Goal: Information Seeking & Learning: Learn about a topic

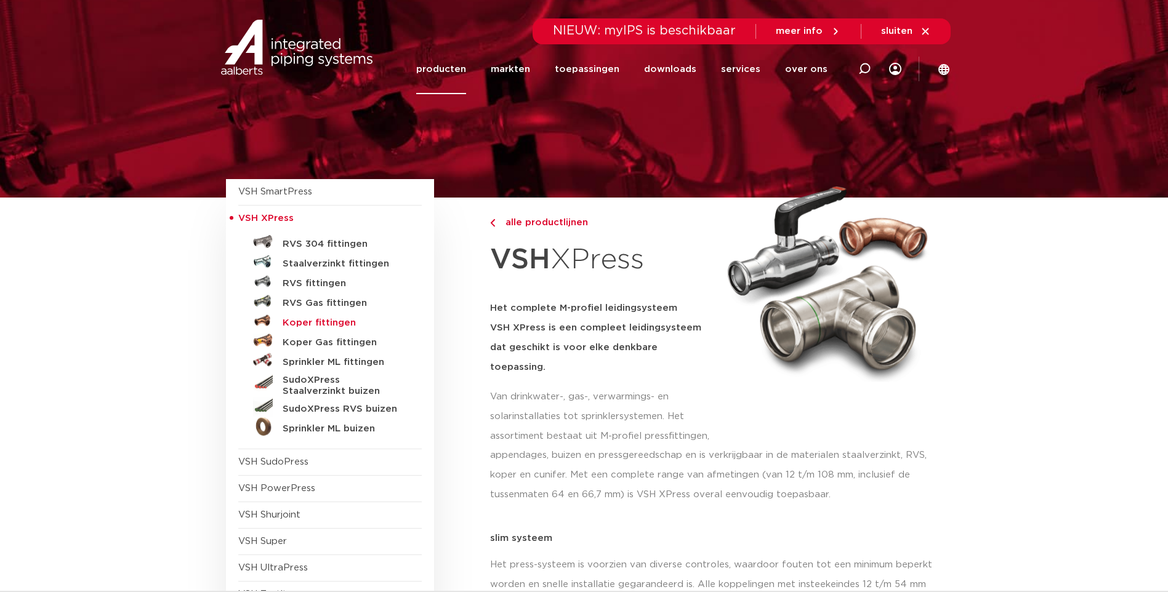
click at [317, 324] on h5 "Koper fittingen" at bounding box center [344, 323] width 122 height 11
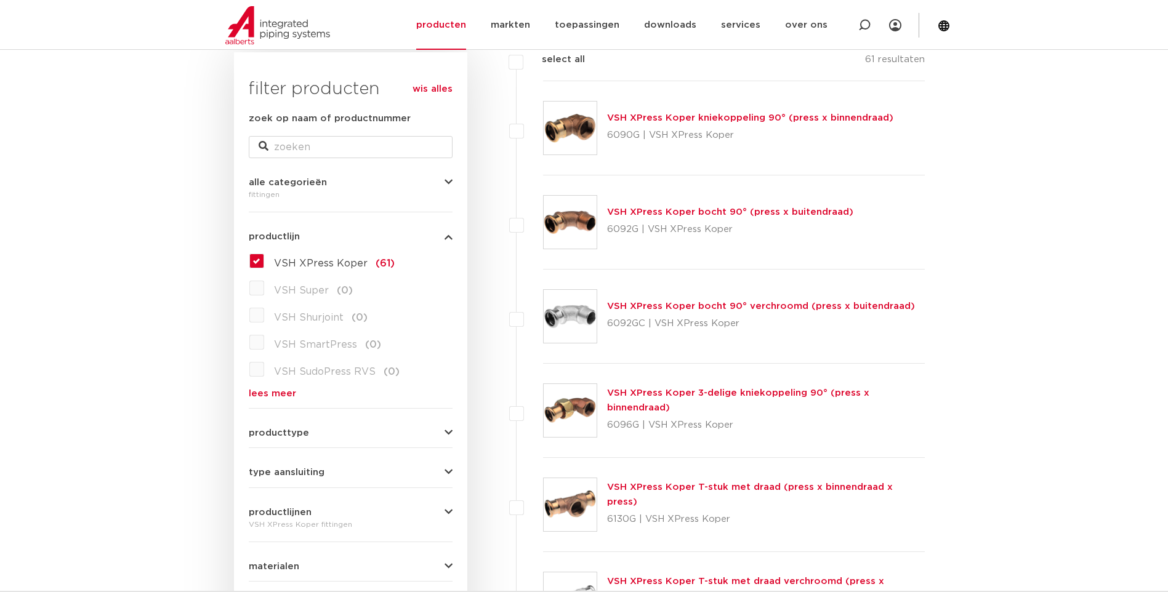
scroll to position [185, 0]
drag, startPoint x: 317, startPoint y: 319, endPoint x: 292, endPoint y: 315, distance: 25.0
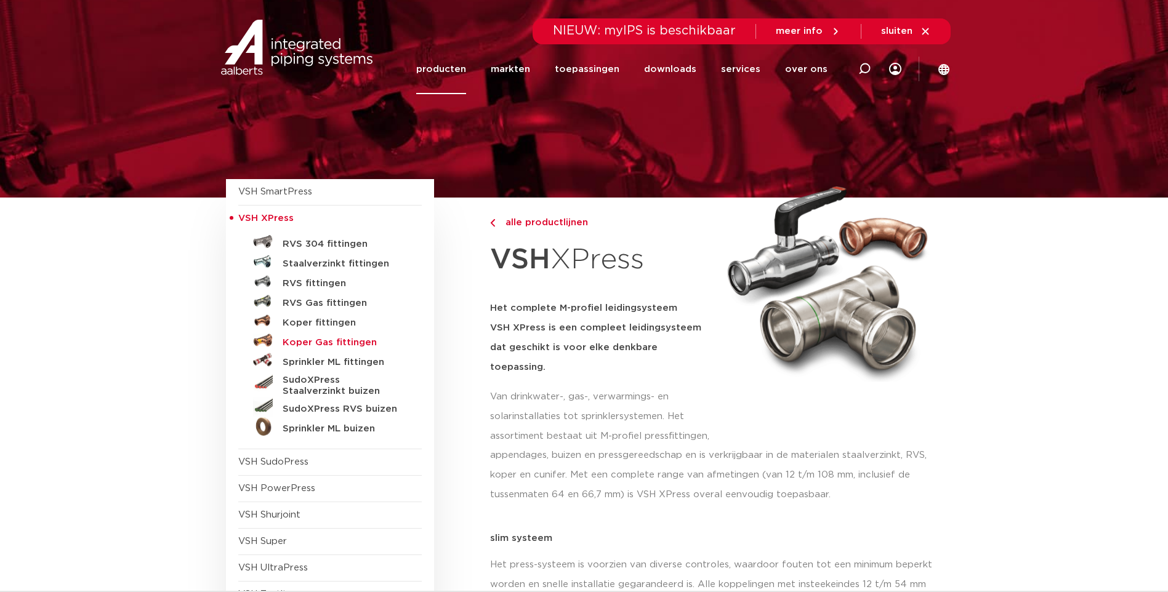
click at [308, 345] on h5 "Koper Gas fittingen" at bounding box center [344, 342] width 122 height 11
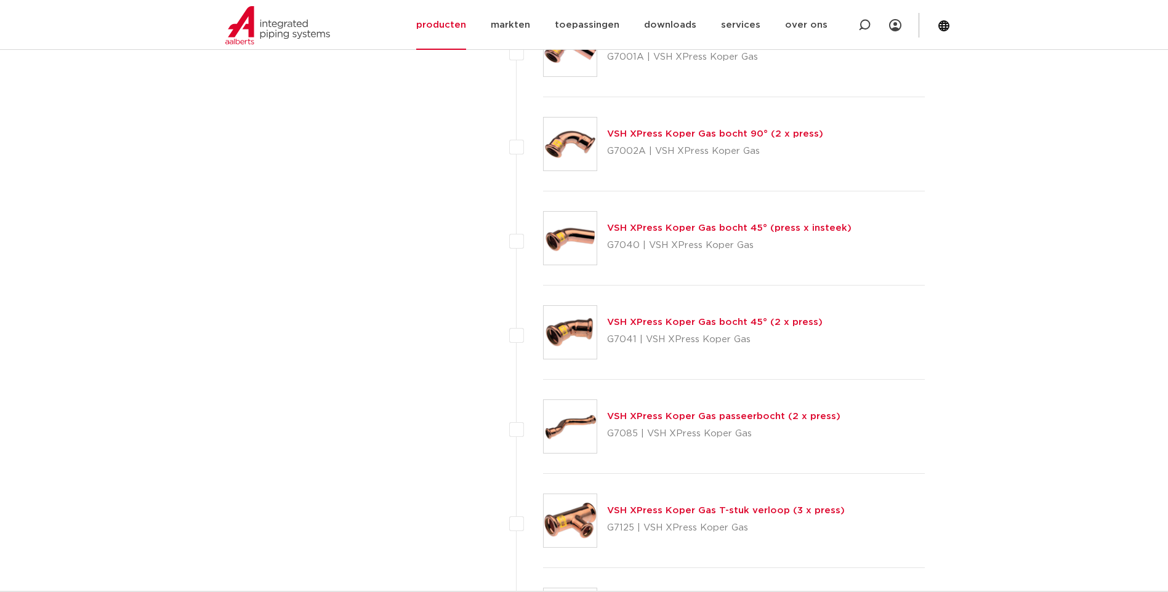
scroll to position [1046, 0]
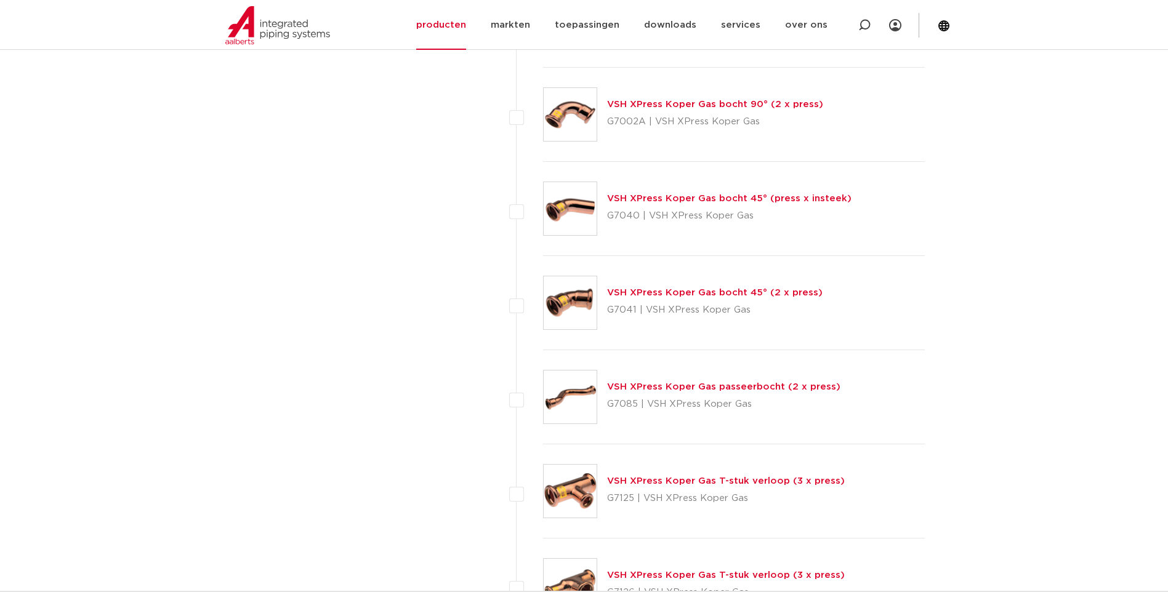
click at [637, 479] on link "VSH XPress Koper Gas T-stuk verloop (3 x press)" at bounding box center [726, 480] width 238 height 9
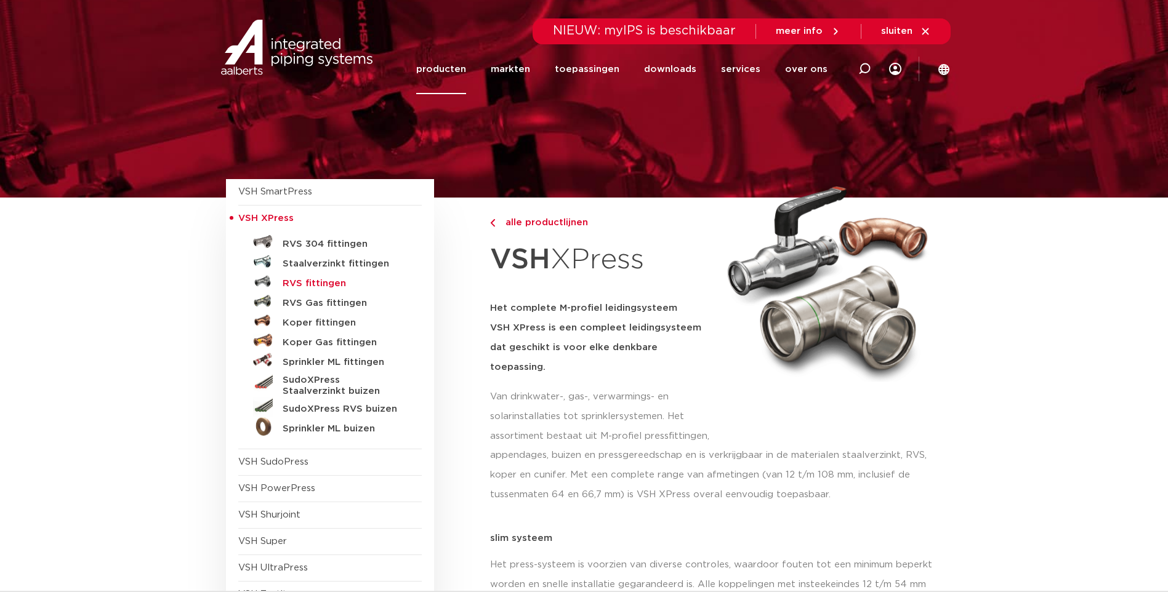
click at [305, 284] on h5 "RVS fittingen" at bounding box center [344, 283] width 122 height 11
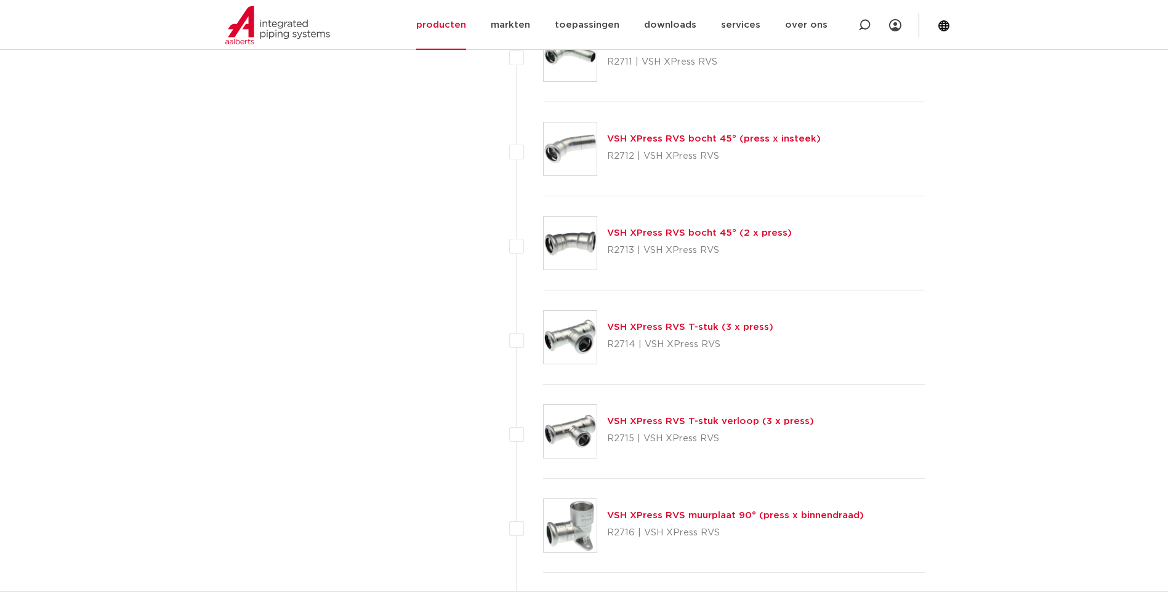
scroll to position [1108, 0]
click at [658, 324] on link "VSH XPress RVS T-stuk (3 x press)" at bounding box center [690, 325] width 166 height 9
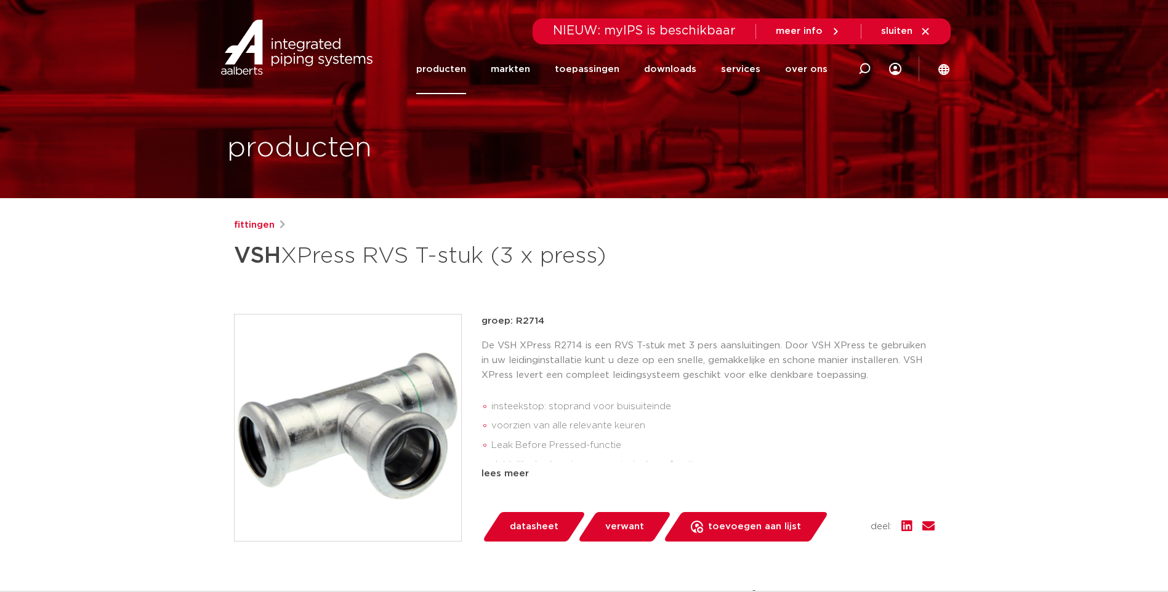
click at [545, 525] on span "datasheet" at bounding box center [534, 527] width 49 height 20
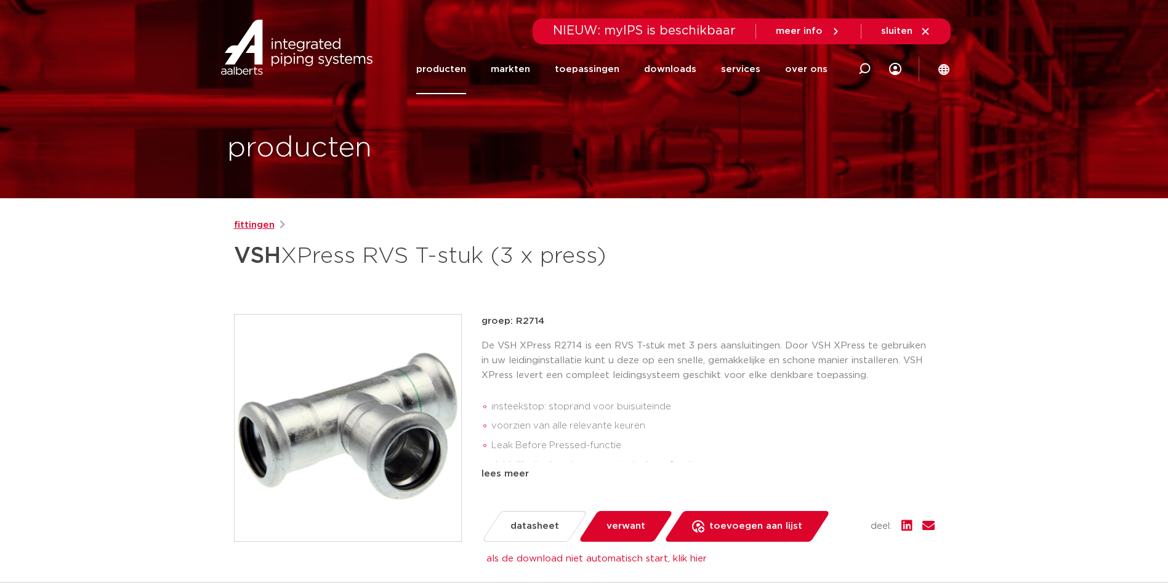
click at [256, 222] on link "fittingen" at bounding box center [254, 225] width 41 height 15
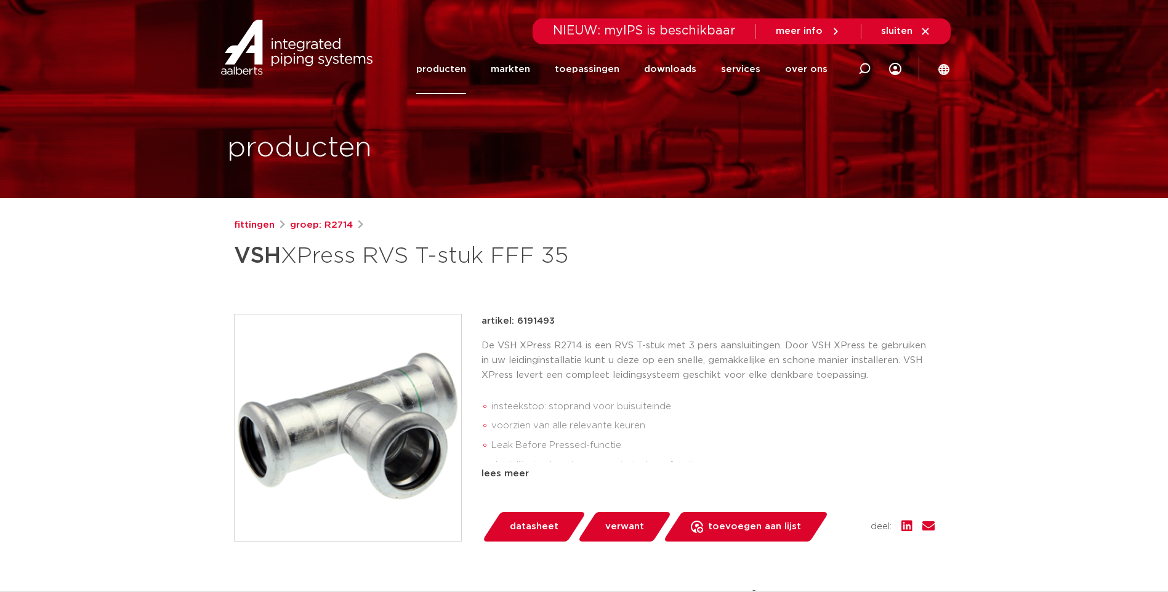
drag, startPoint x: 558, startPoint y: 319, endPoint x: 518, endPoint y: 328, distance: 41.7
click at [518, 328] on div "artikel: 6191493" at bounding box center [707, 321] width 453 height 15
copy p "6191493"
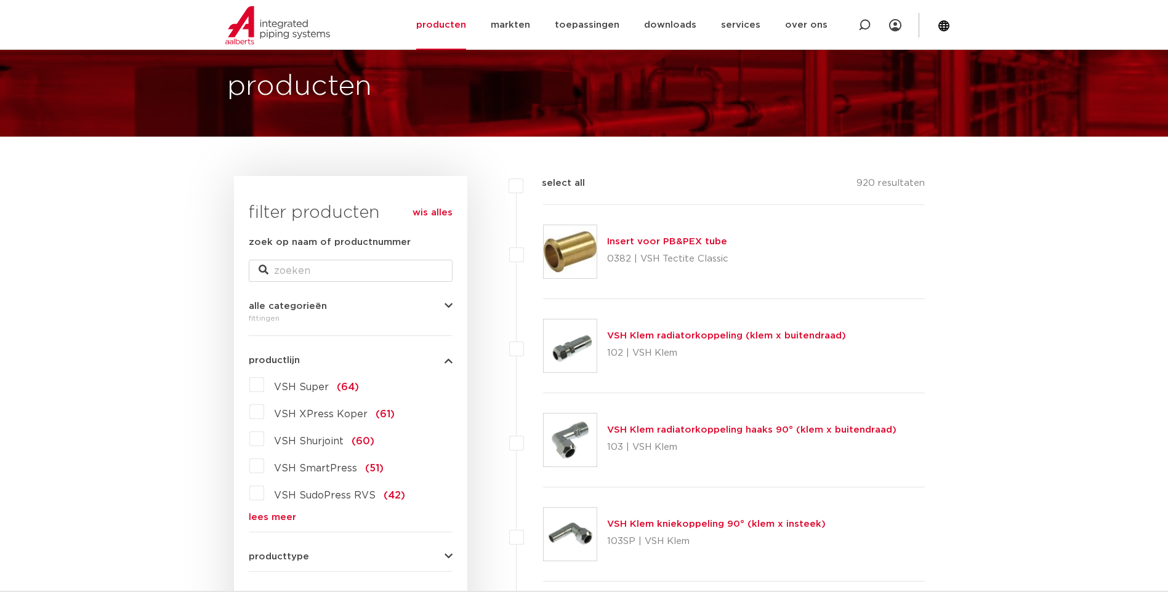
scroll to position [123, 0]
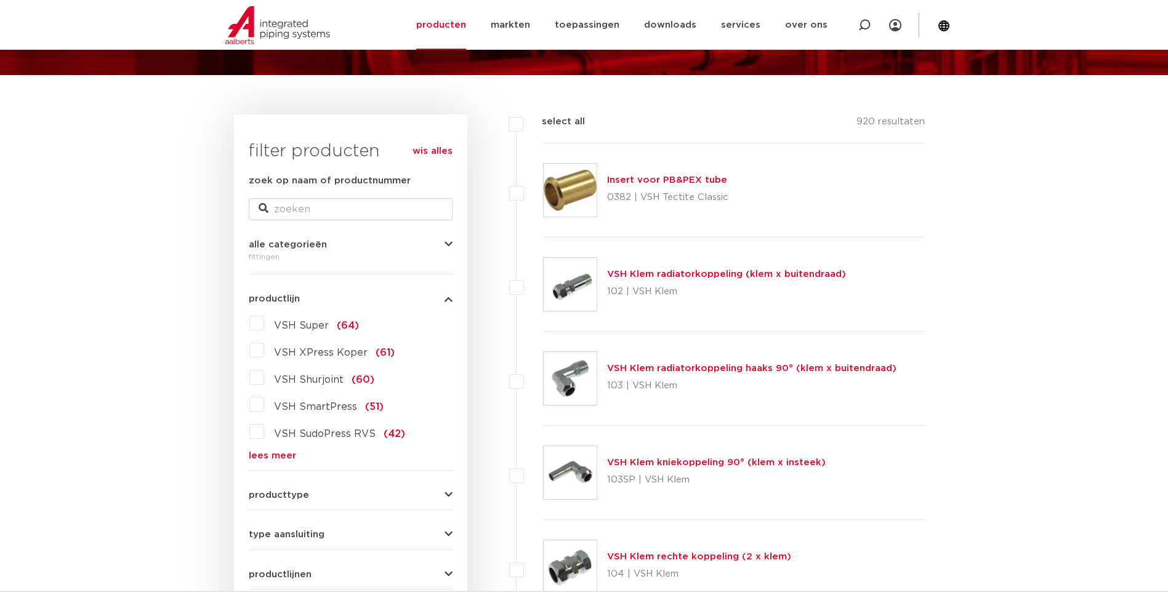
click at [273, 459] on link "lees meer" at bounding box center [351, 455] width 204 height 9
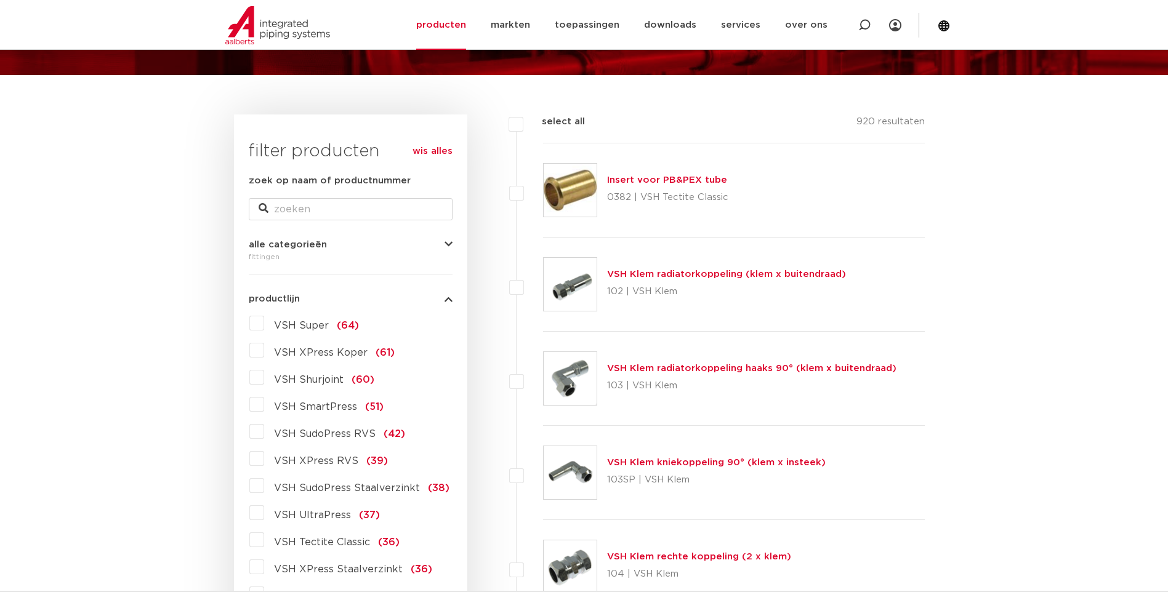
click at [264, 457] on label "VSH XPress RVS (39)" at bounding box center [326, 459] width 124 height 20
click at [0, 0] on input "VSH XPress RVS (39)" at bounding box center [0, 0] width 0 height 0
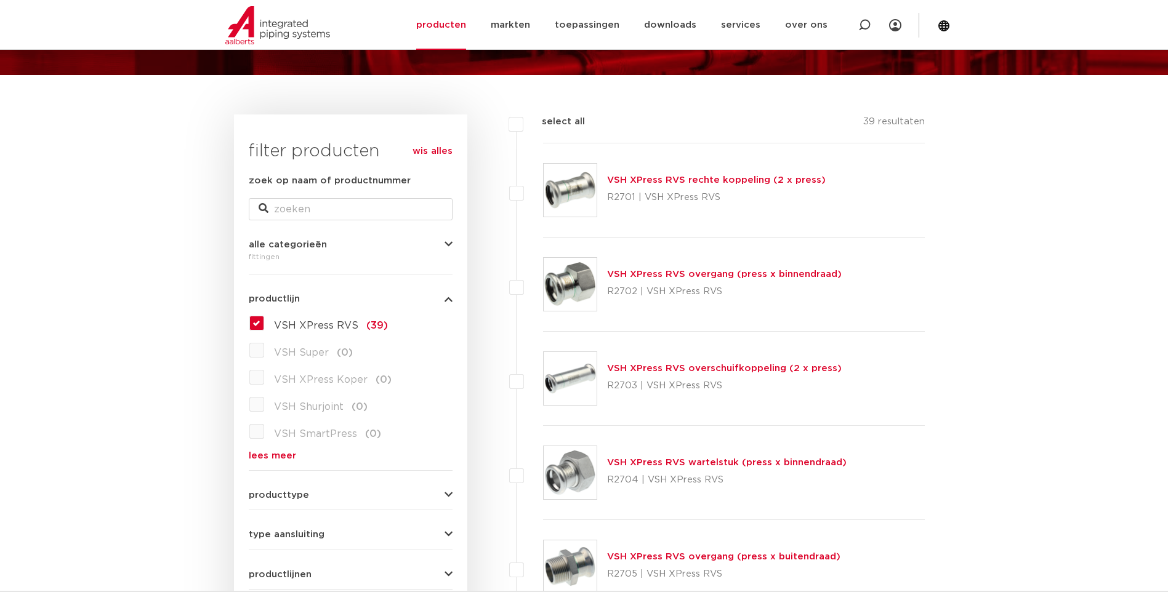
click at [651, 272] on link "VSH XPress RVS overgang (press x binnendraad)" at bounding box center [724, 274] width 234 height 9
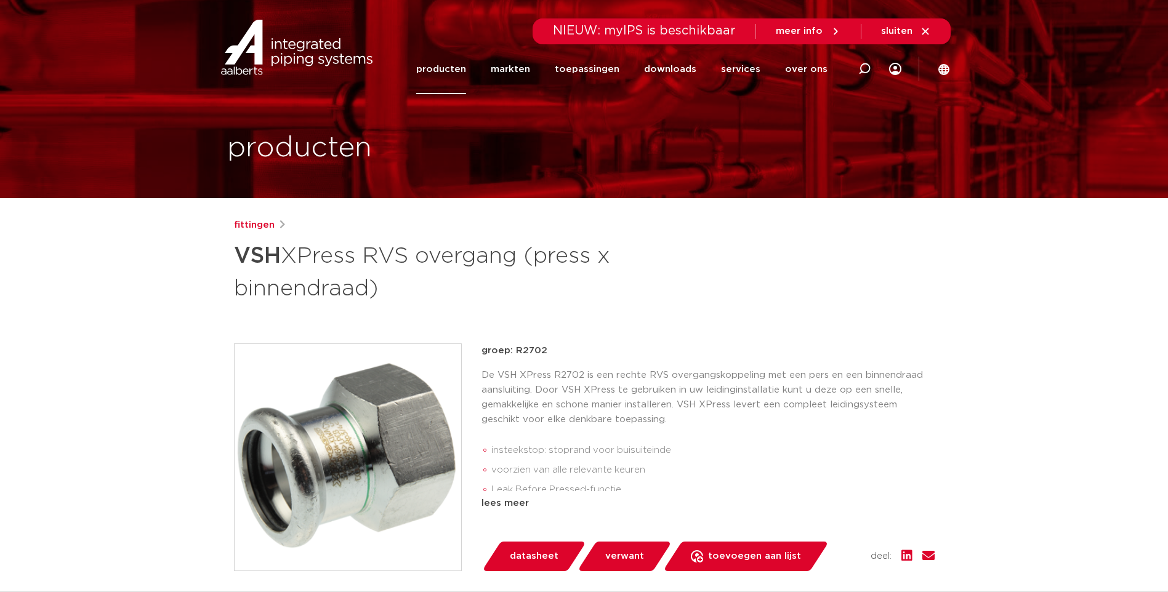
click at [523, 554] on span "datasheet" at bounding box center [534, 557] width 49 height 20
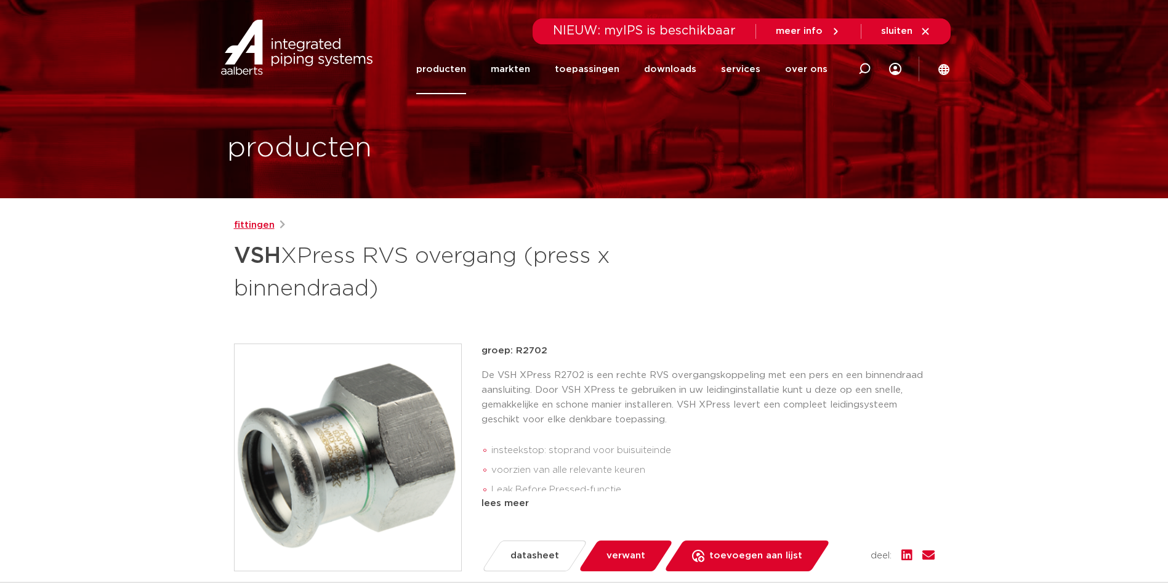
click at [249, 228] on link "fittingen" at bounding box center [254, 225] width 41 height 15
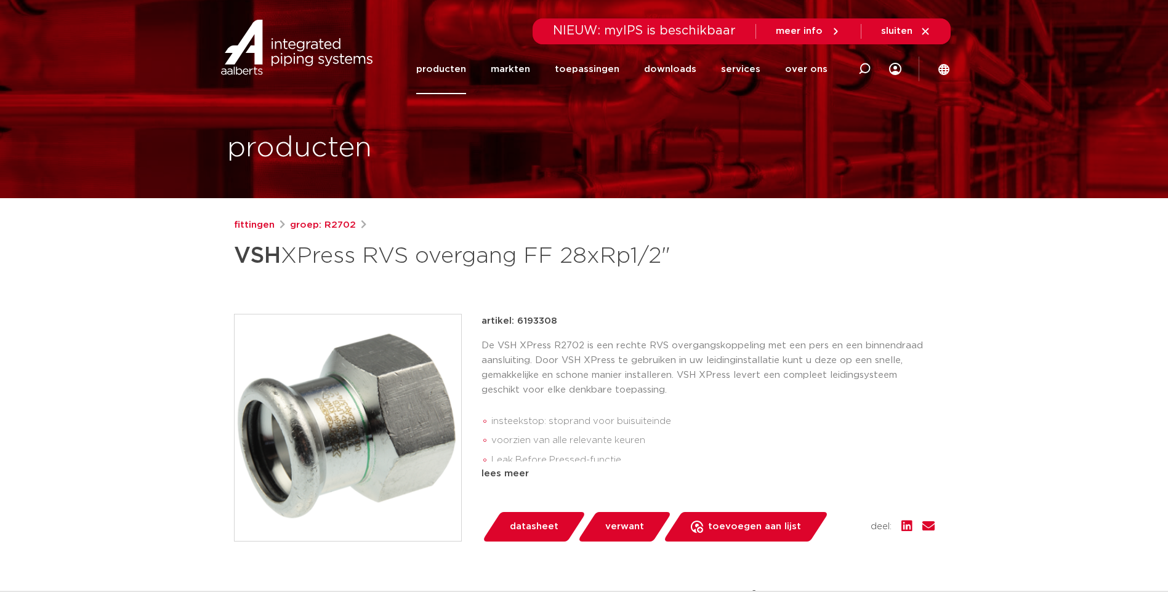
drag, startPoint x: 555, startPoint y: 321, endPoint x: 516, endPoint y: 328, distance: 39.5
click at [516, 328] on div "artikel: 6193308" at bounding box center [707, 321] width 453 height 15
copy p "6193308"
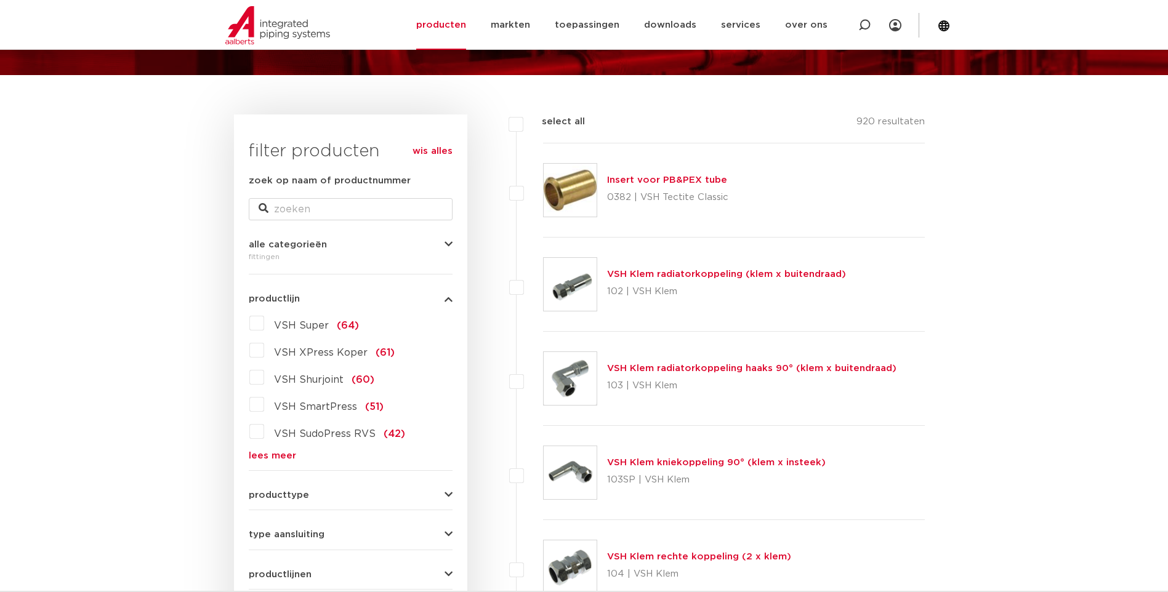
click at [271, 457] on link "lees meer" at bounding box center [351, 455] width 204 height 9
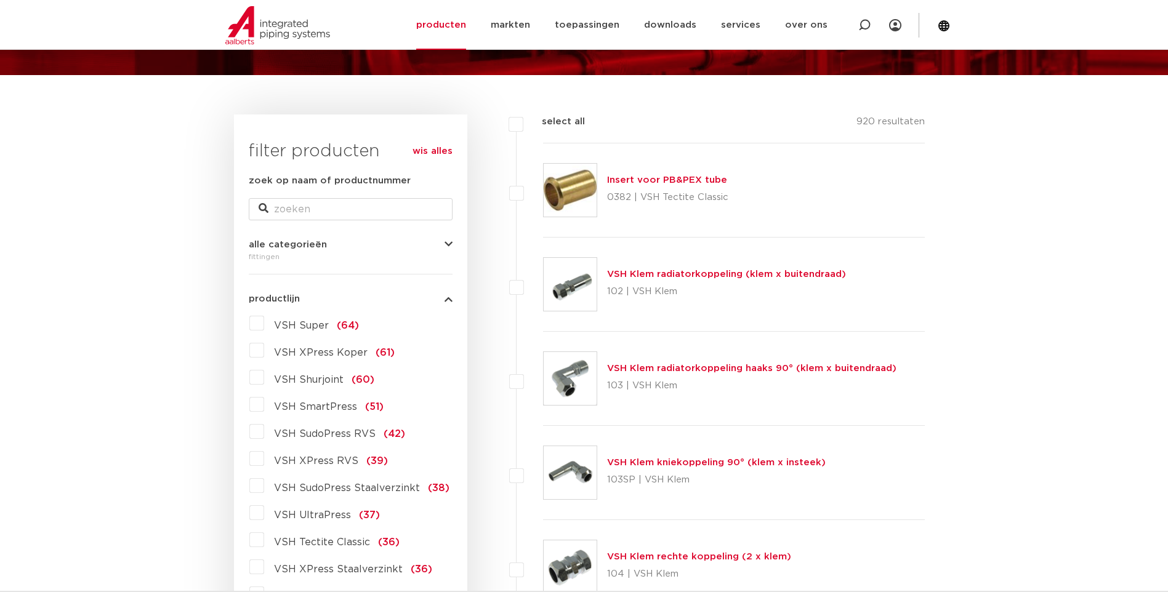
click at [264, 462] on label "VSH XPress RVS (39)" at bounding box center [326, 459] width 124 height 20
click at [0, 0] on input "VSH XPress RVS (39)" at bounding box center [0, 0] width 0 height 0
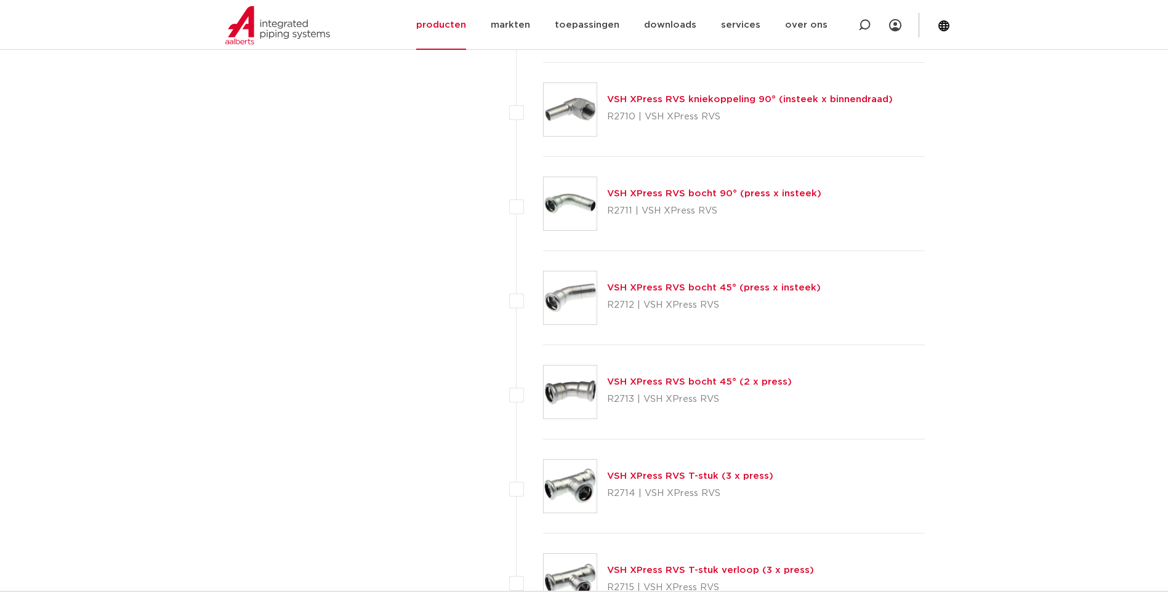
scroll to position [985, 0]
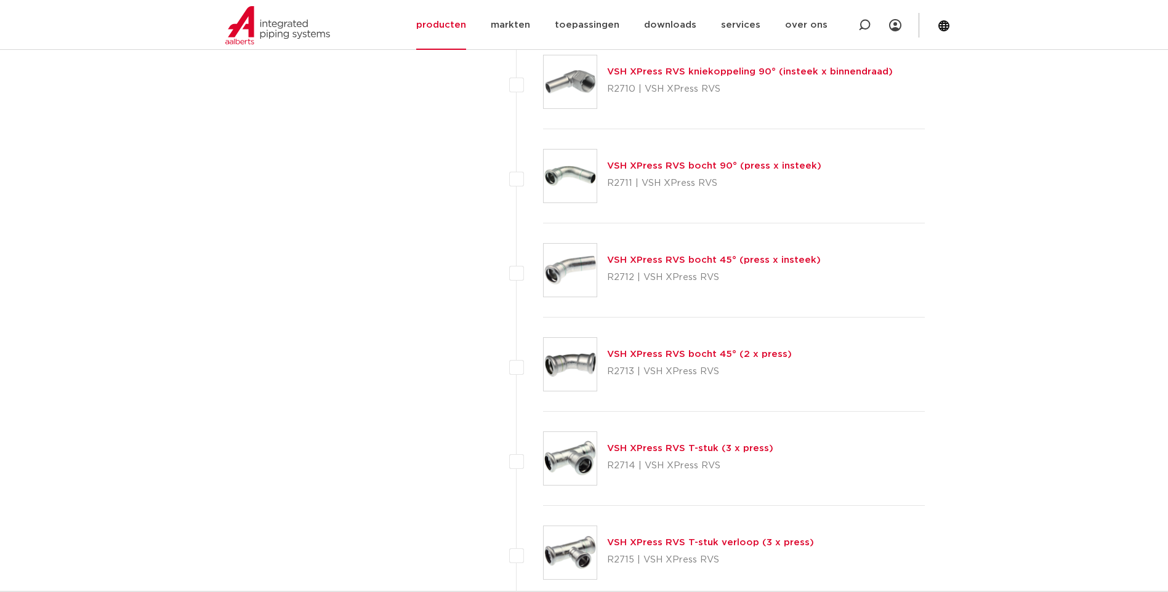
click at [644, 351] on link "VSH XPress RVS bocht 45° (2 x press)" at bounding box center [699, 354] width 185 height 9
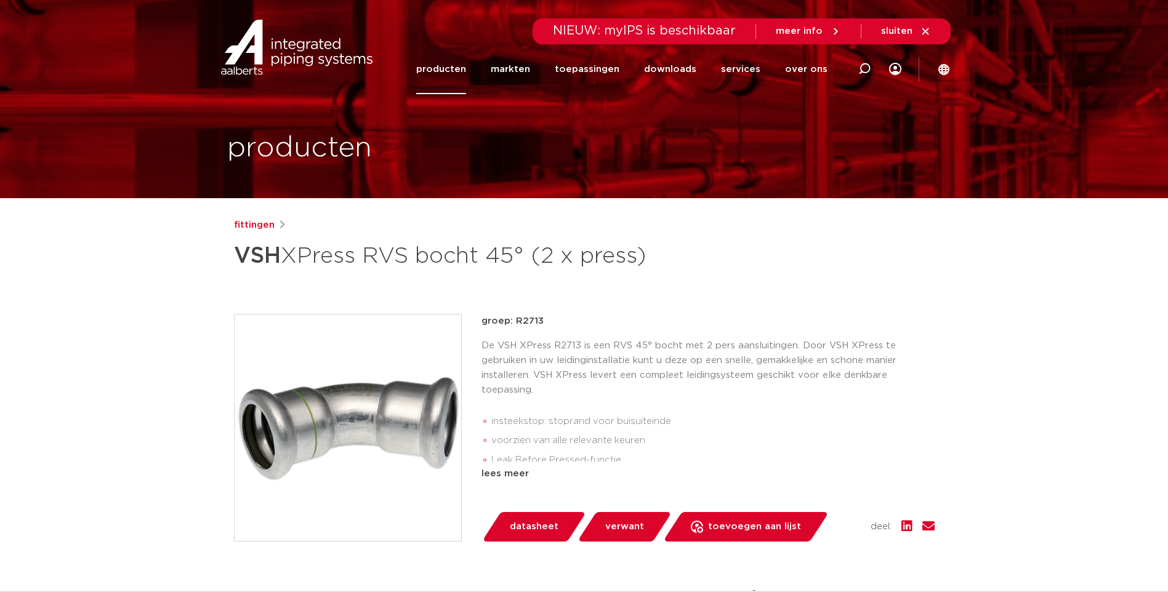
click at [518, 521] on span "datasheet" at bounding box center [534, 527] width 49 height 20
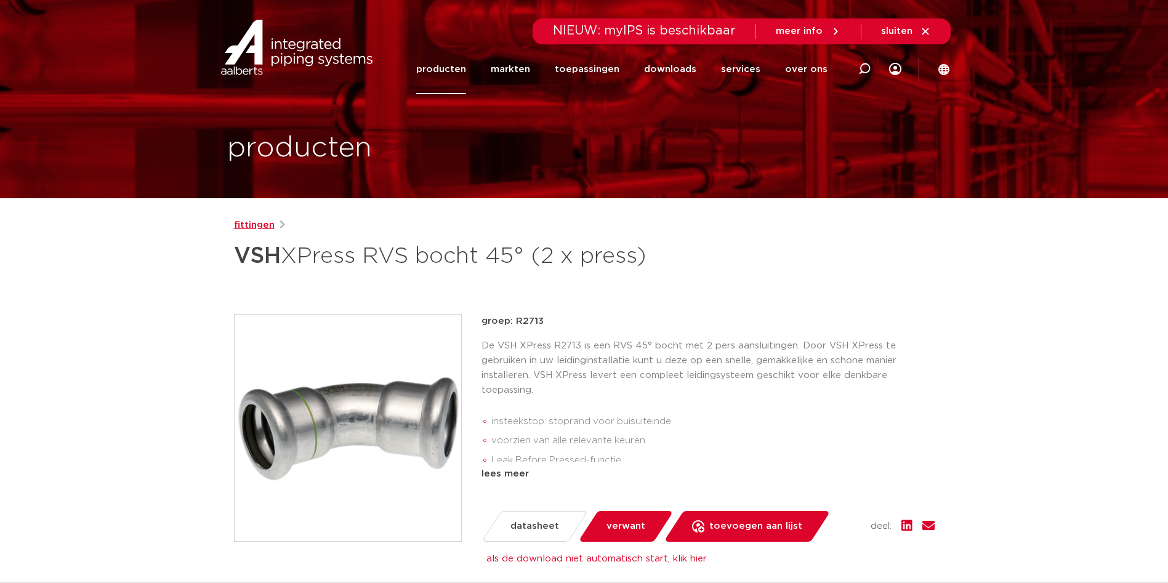
click at [255, 225] on link "fittingen" at bounding box center [254, 225] width 41 height 15
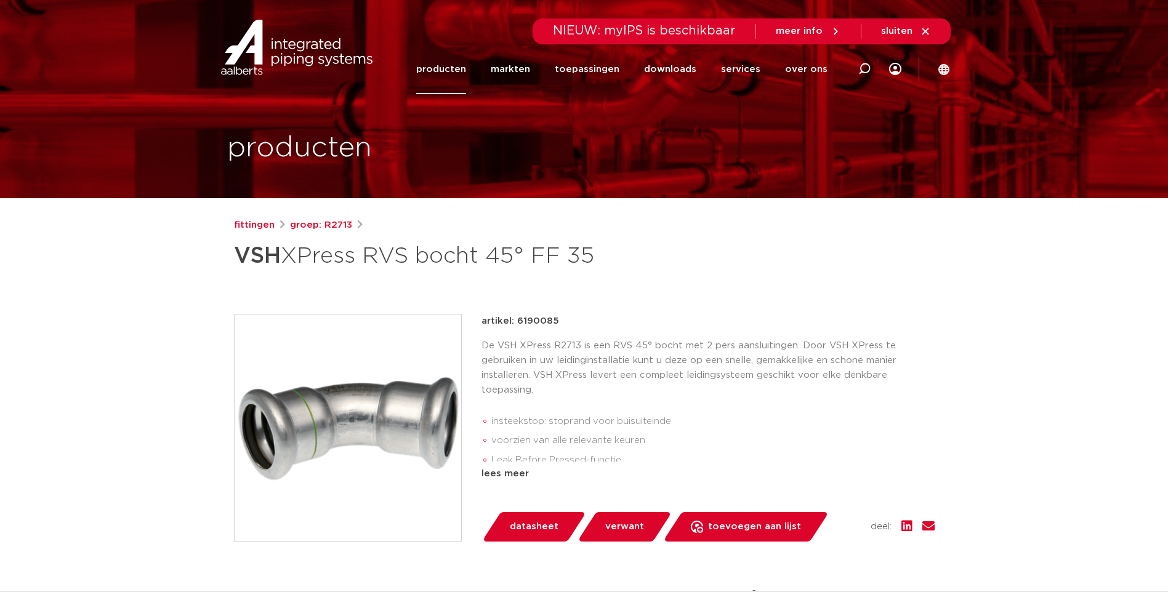
drag, startPoint x: 555, startPoint y: 321, endPoint x: 515, endPoint y: 323, distance: 40.7
click at [515, 323] on p "artikel: 6190085" at bounding box center [520, 321] width 78 height 15
copy p "6190085"
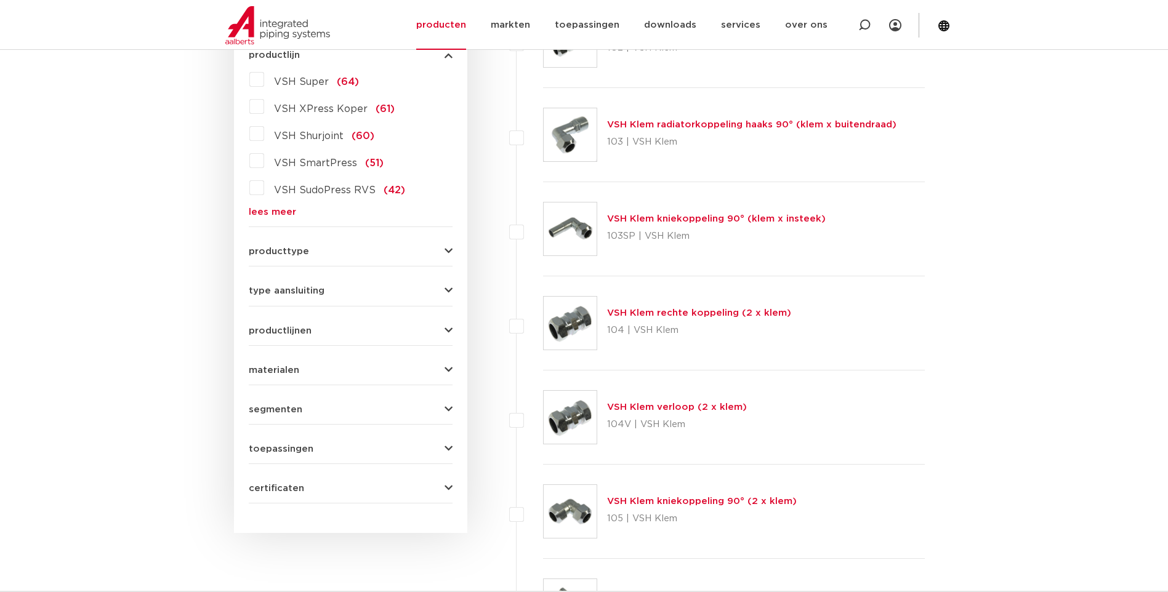
scroll to position [308, 0]
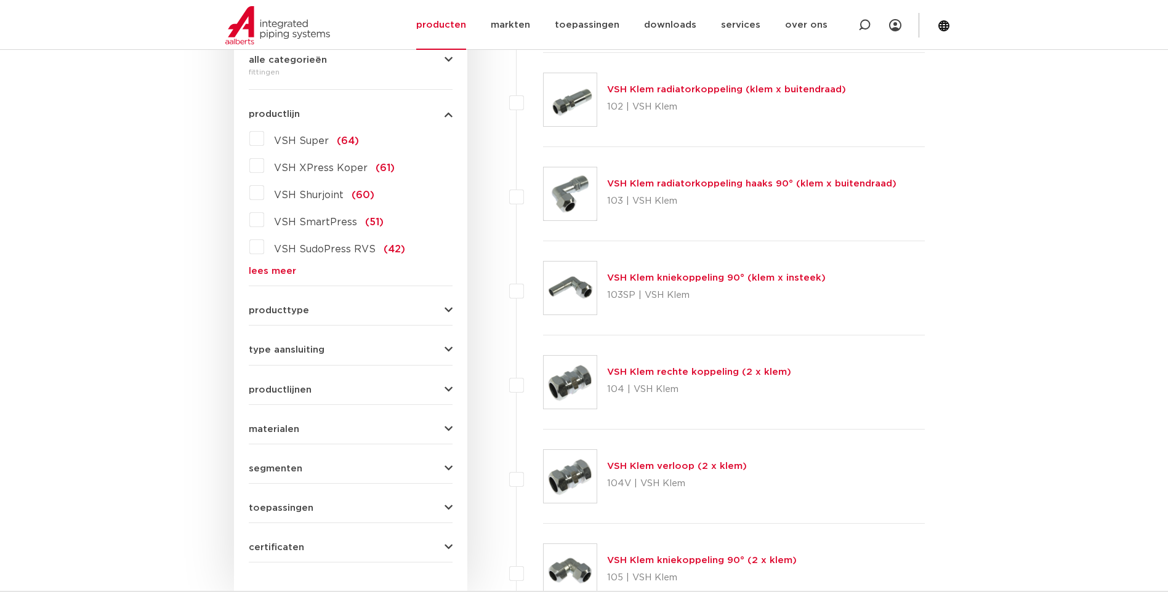
click at [271, 267] on link "lees meer" at bounding box center [351, 270] width 204 height 9
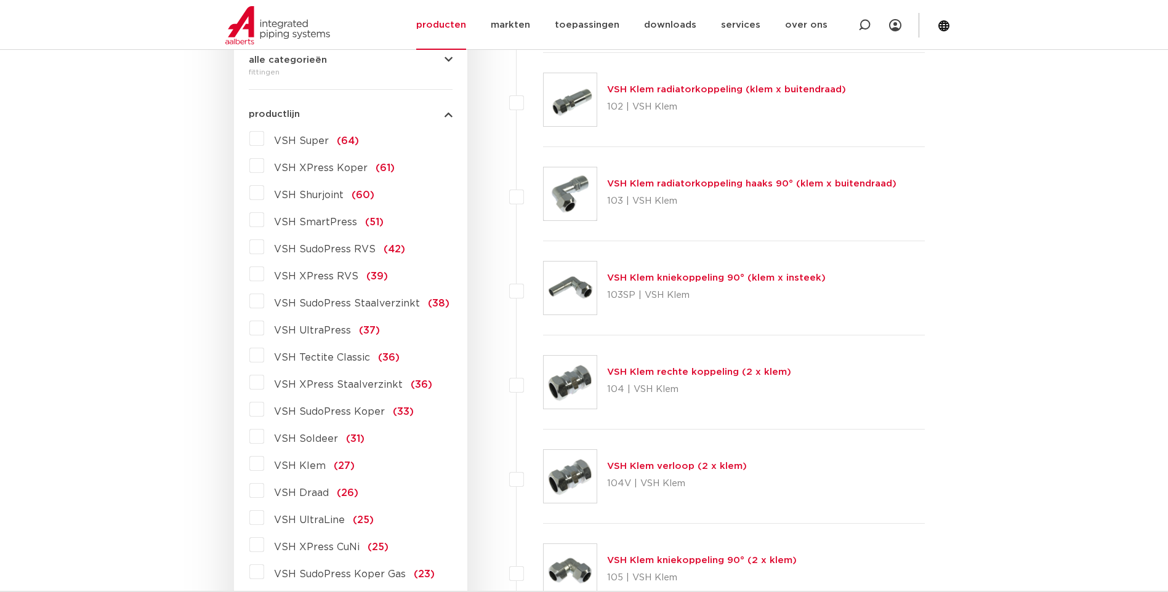
click at [264, 276] on label "VSH XPress RVS (39)" at bounding box center [326, 274] width 124 height 20
click at [0, 0] on input "VSH XPress RVS (39)" at bounding box center [0, 0] width 0 height 0
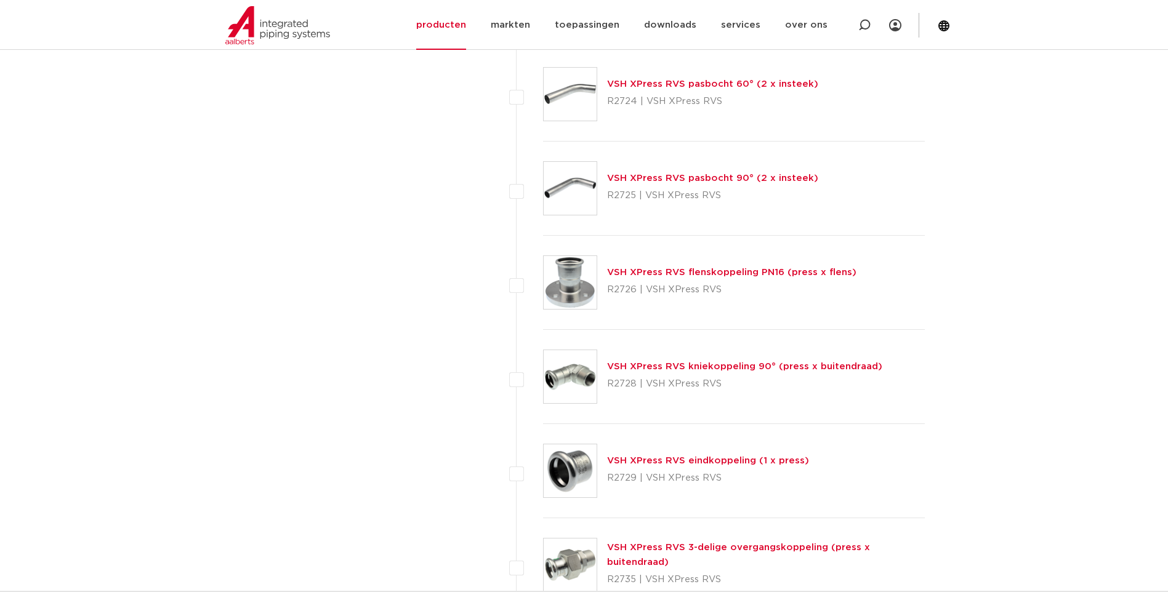
scroll to position [2093, 0]
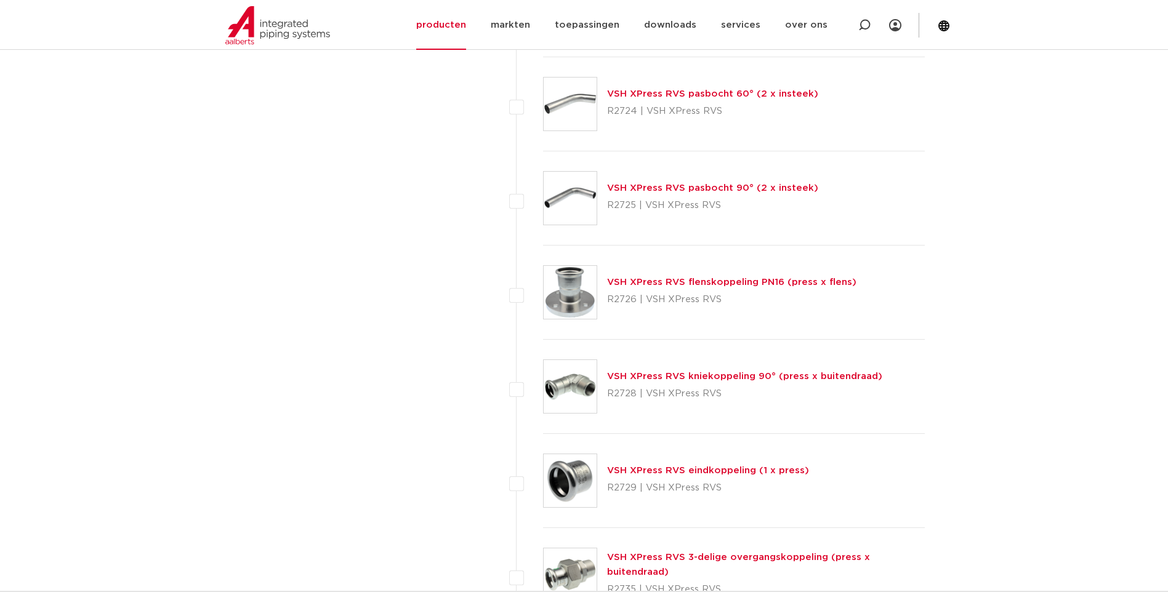
click at [644, 279] on link "VSH XPress RVS flenskoppeling PN16 (press x flens)" at bounding box center [731, 282] width 249 height 9
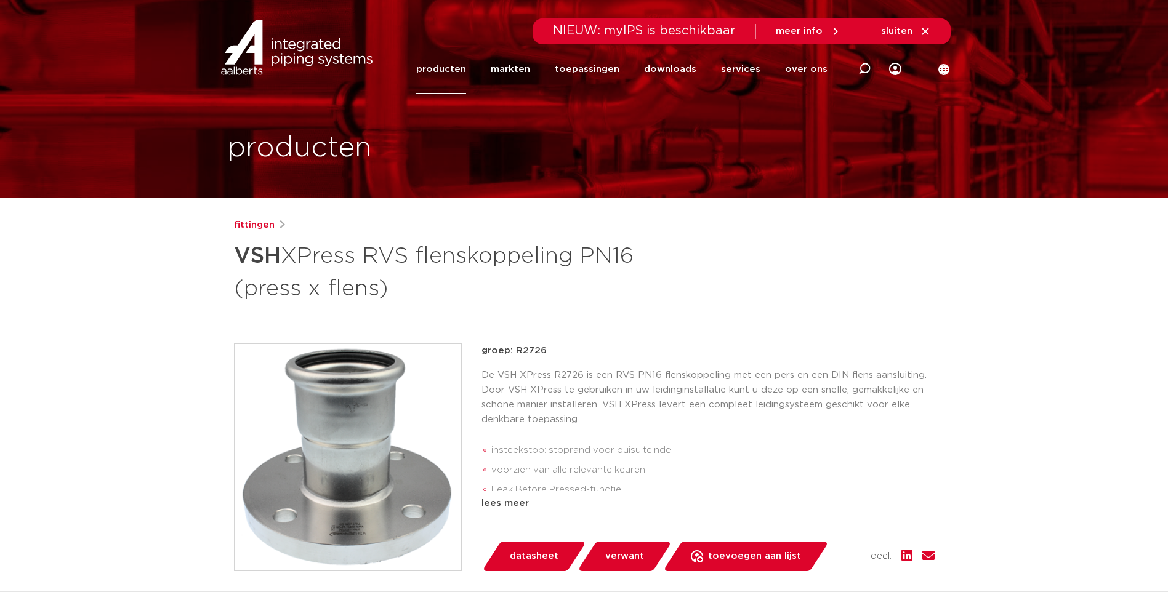
click at [531, 553] on span "datasheet" at bounding box center [534, 557] width 49 height 20
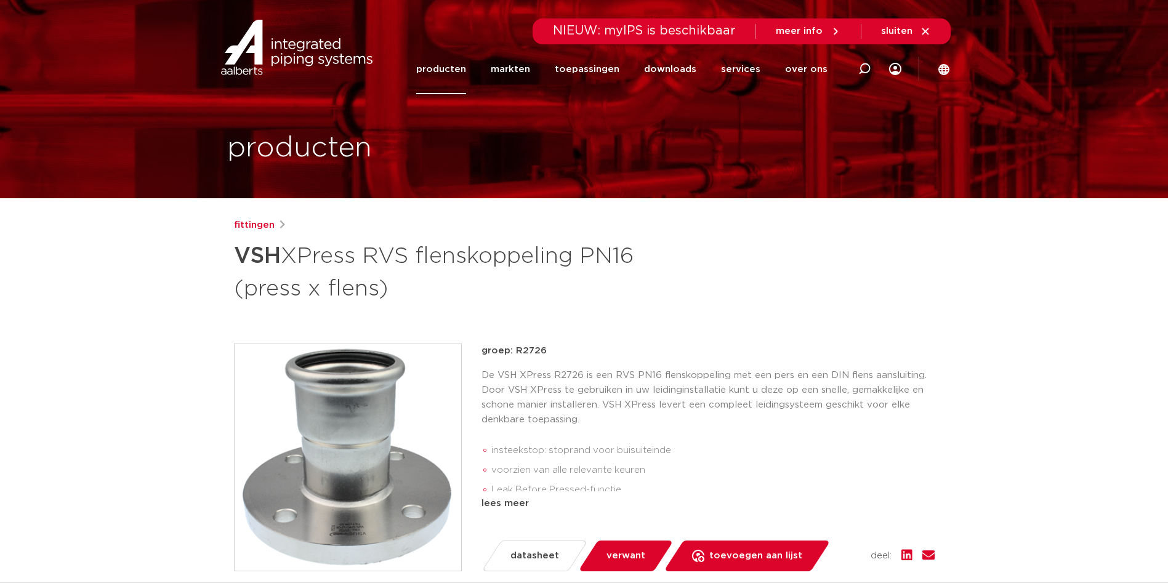
click at [534, 560] on span "datasheet" at bounding box center [534, 556] width 49 height 20
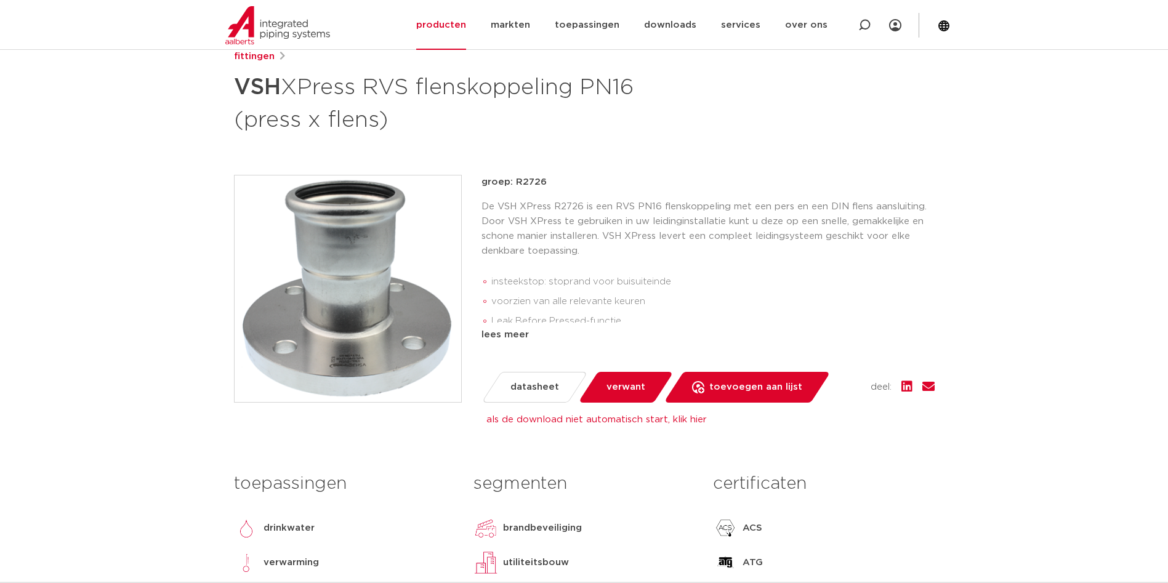
scroll to position [185, 0]
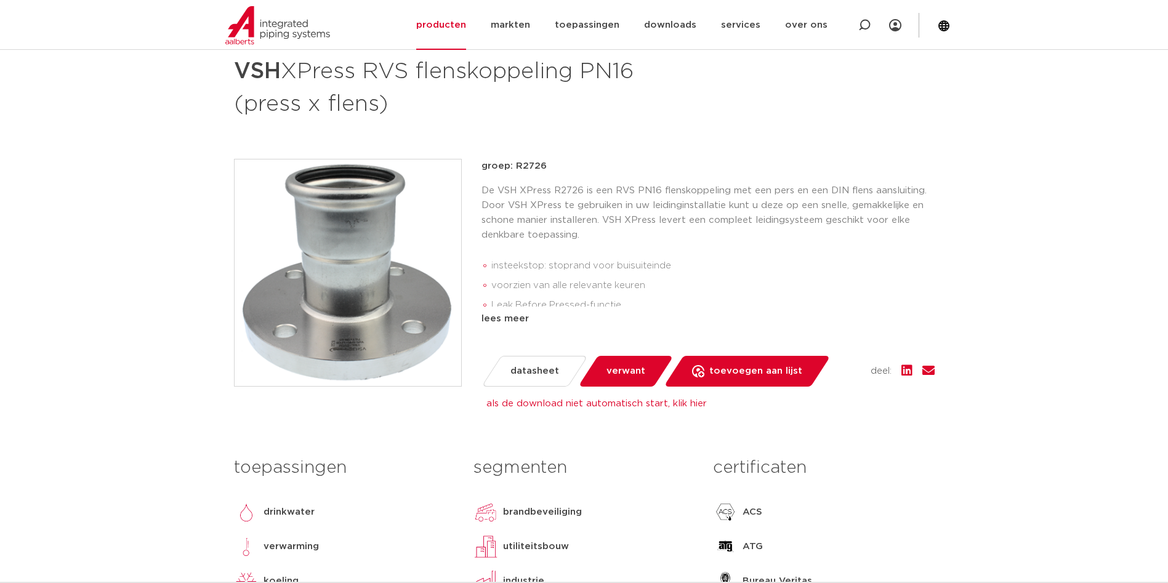
click at [596, 404] on link "als de download niet automatisch start, klik hier" at bounding box center [596, 403] width 220 height 9
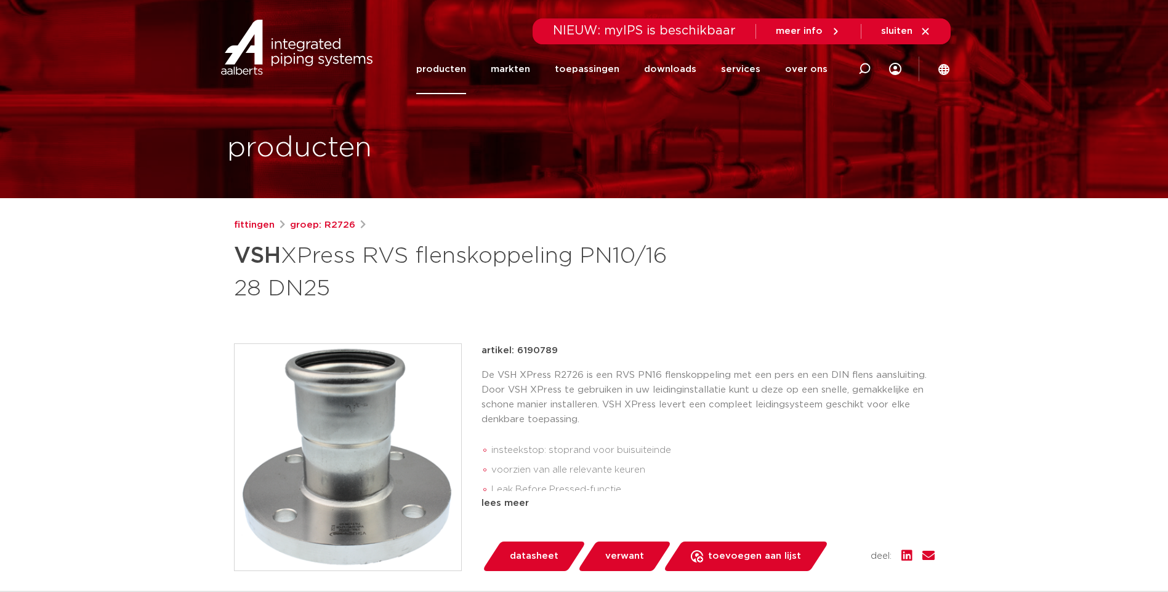
drag, startPoint x: 515, startPoint y: 350, endPoint x: 552, endPoint y: 347, distance: 37.0
click at [552, 347] on p "artikel: 6190789" at bounding box center [519, 350] width 76 height 15
copy p "6190789"
